Goal: Task Accomplishment & Management: Use online tool/utility

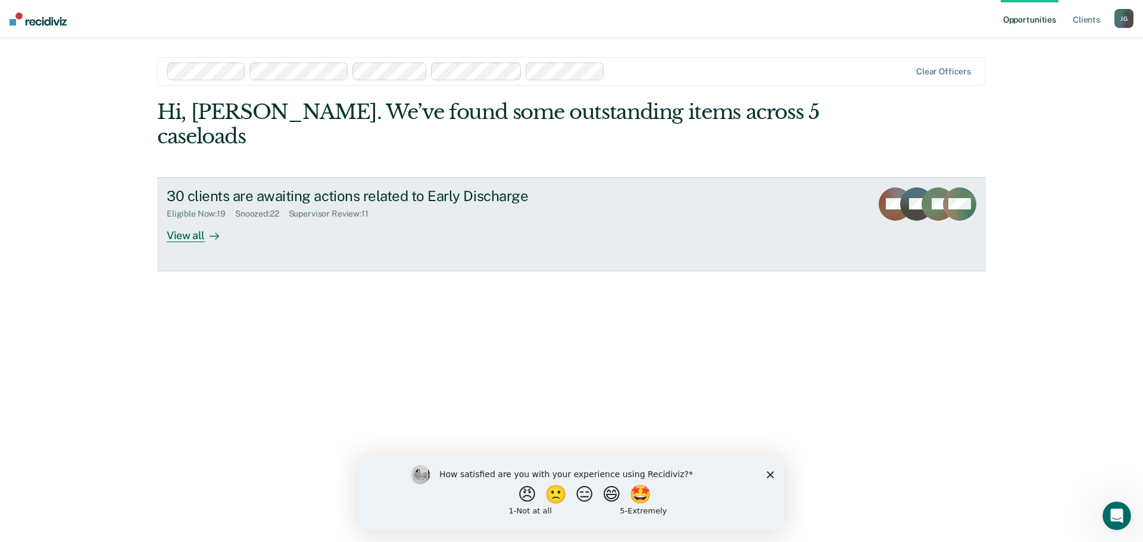
click at [185, 219] on div "View all" at bounding box center [200, 230] width 67 height 23
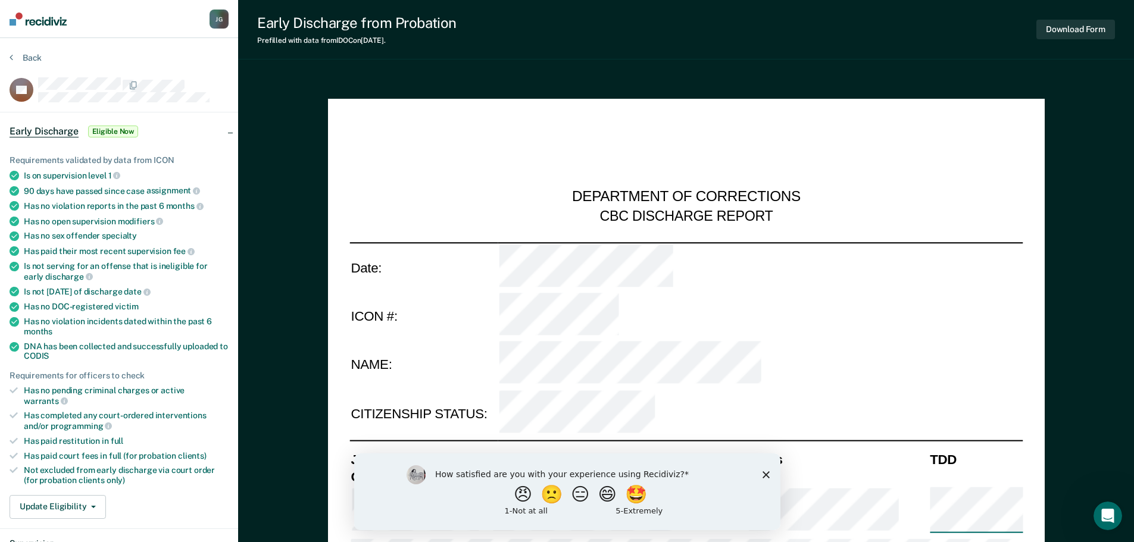
type textarea "x"
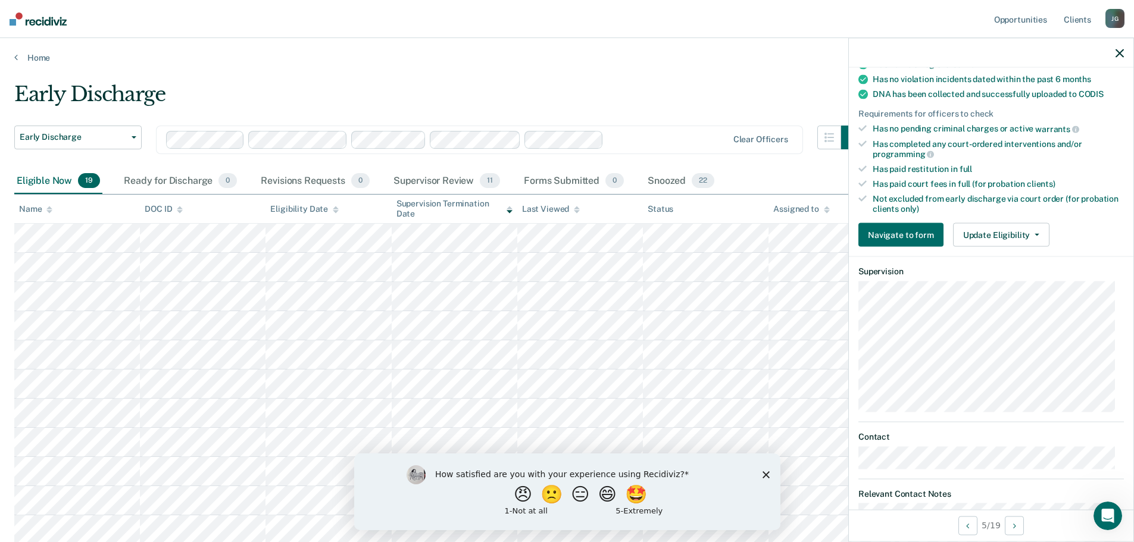
scroll to position [283, 0]
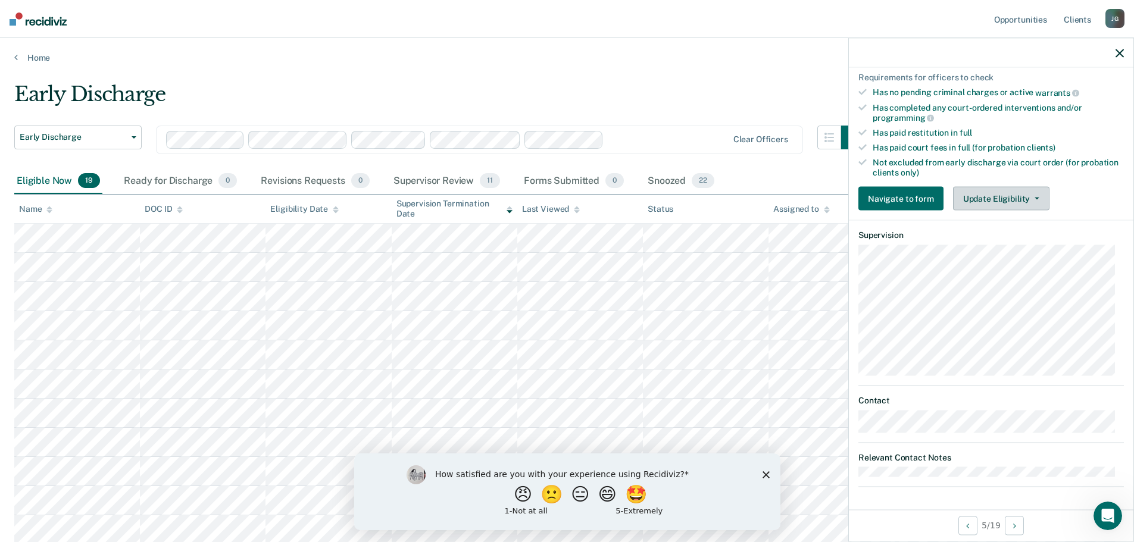
click at [983, 199] on button "Update Eligibility" at bounding box center [1001, 199] width 96 height 24
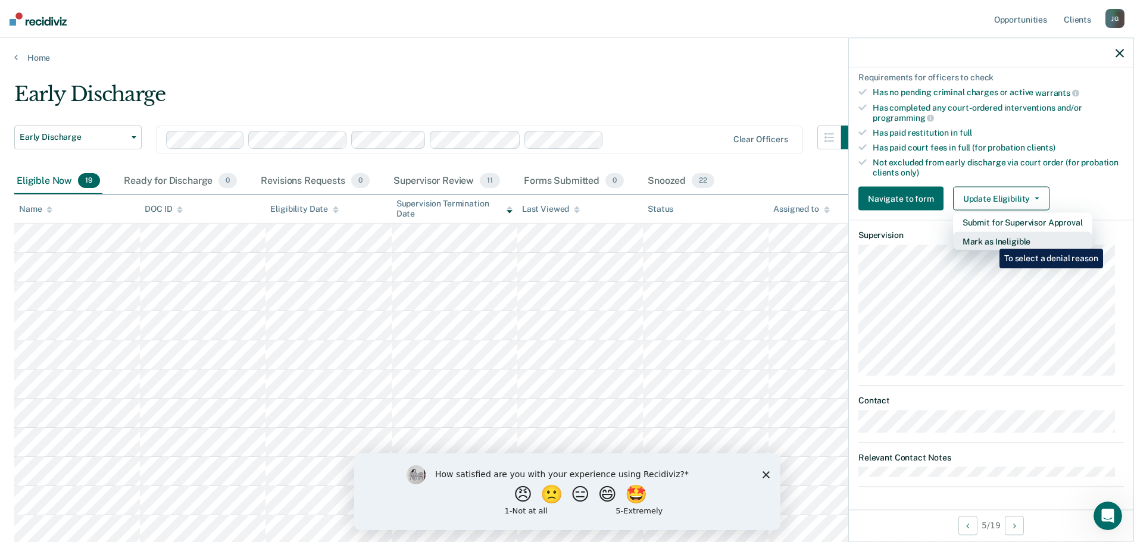
click at [990, 240] on button "Mark as Ineligible" at bounding box center [1022, 241] width 139 height 19
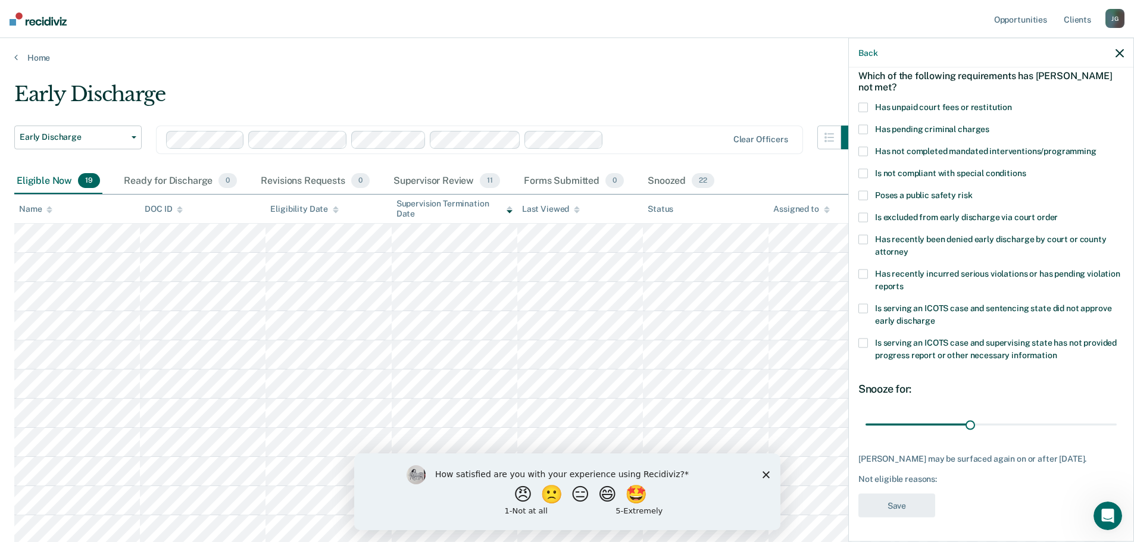
scroll to position [65, 0]
click at [861, 234] on span at bounding box center [863, 239] width 10 height 10
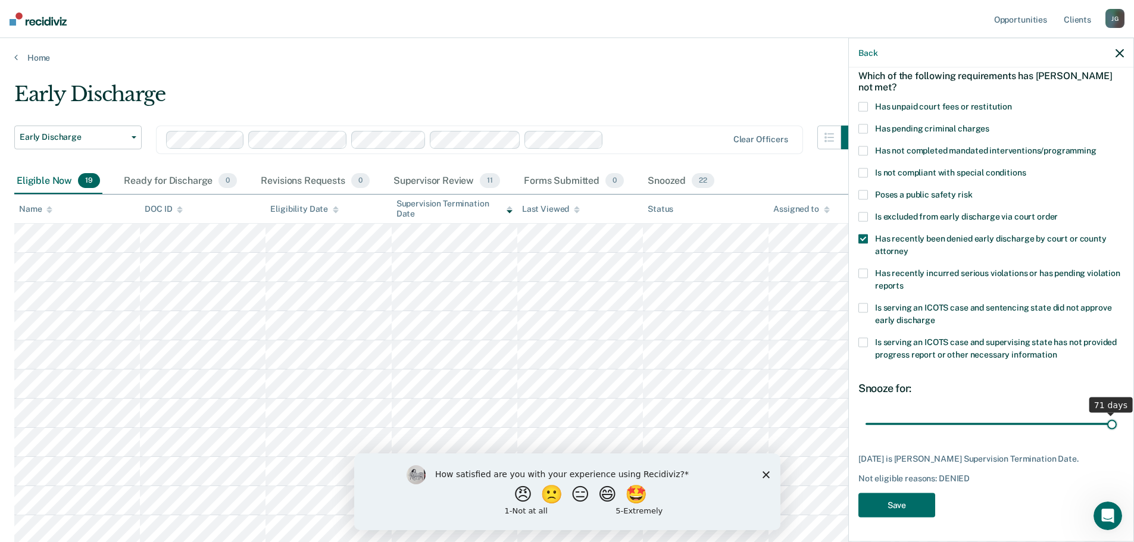
drag, startPoint x: 965, startPoint y: 418, endPoint x: 1114, endPoint y: 434, distance: 150.2
type input "71"
click at [1114, 434] on input "range" at bounding box center [990, 424] width 251 height 21
click at [1119, 56] on icon "button" at bounding box center [1119, 53] width 8 height 8
